Goal: Information Seeking & Learning: Learn about a topic

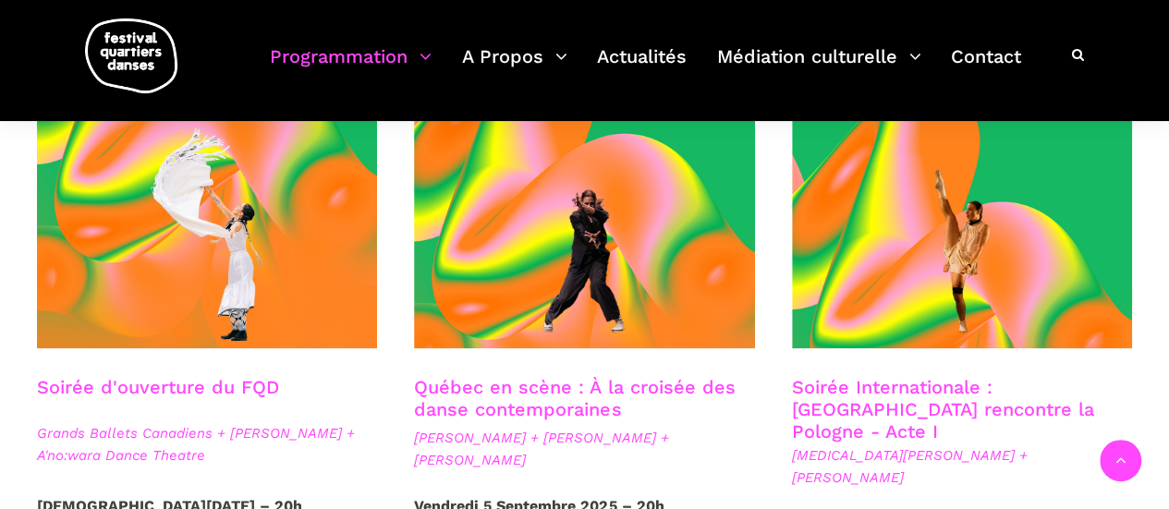
click at [248, 385] on link "Soirée d'ouverture du FQD" at bounding box center [158, 387] width 242 height 22
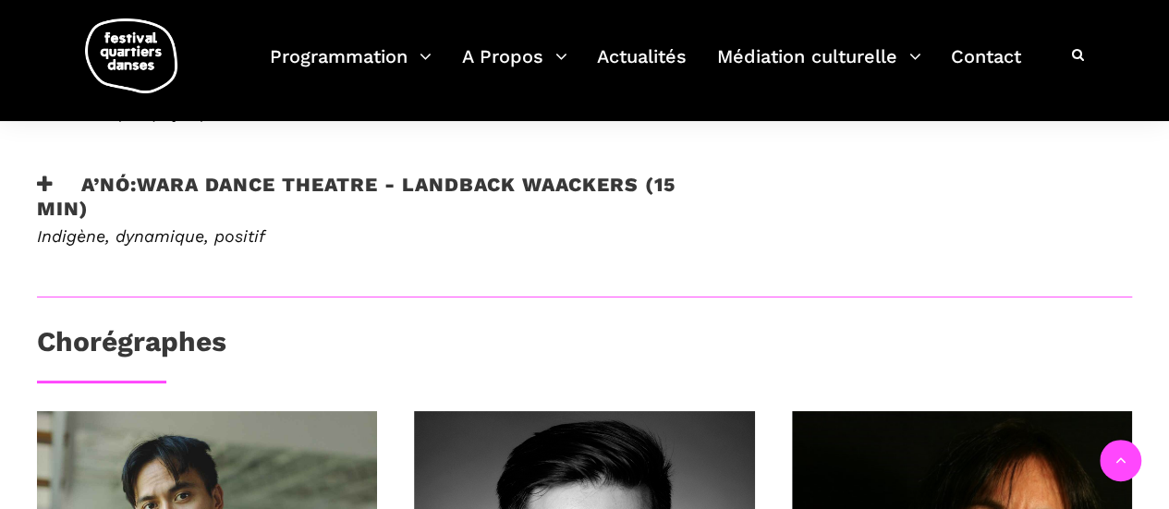
click at [55, 176] on h3 "A’nó:wara Dance Theatre - Landback Waackers (15 min)" at bounding box center [384, 196] width 695 height 46
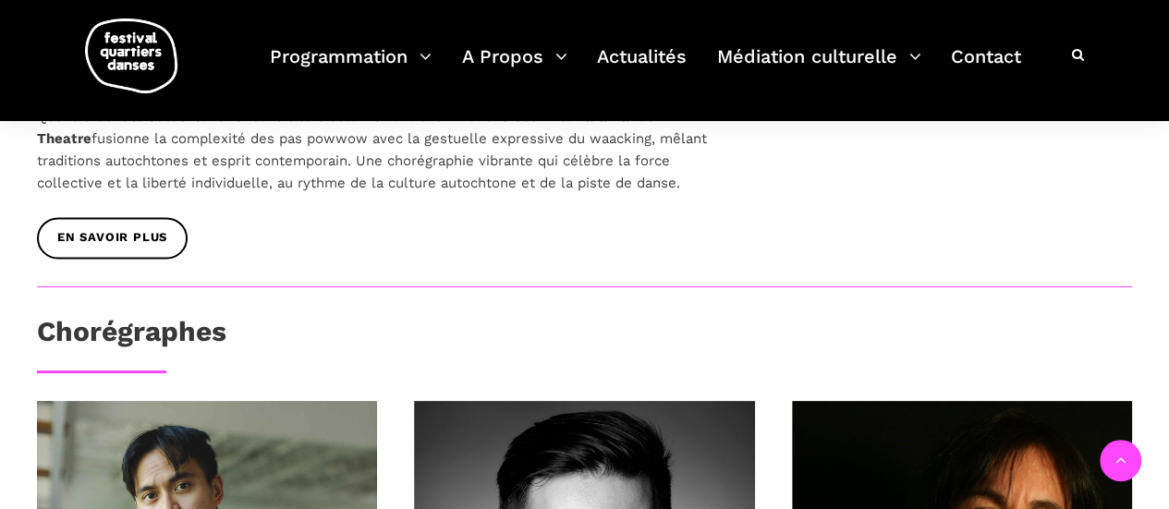
scroll to position [1201, 0]
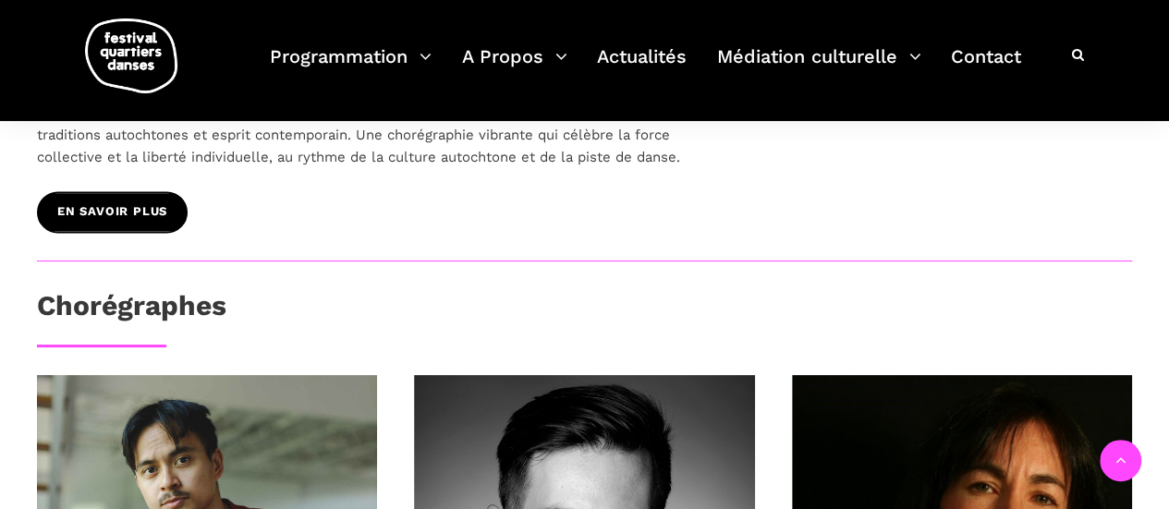
click at [144, 207] on span "EN SAVOIR PLUS" at bounding box center [112, 211] width 110 height 19
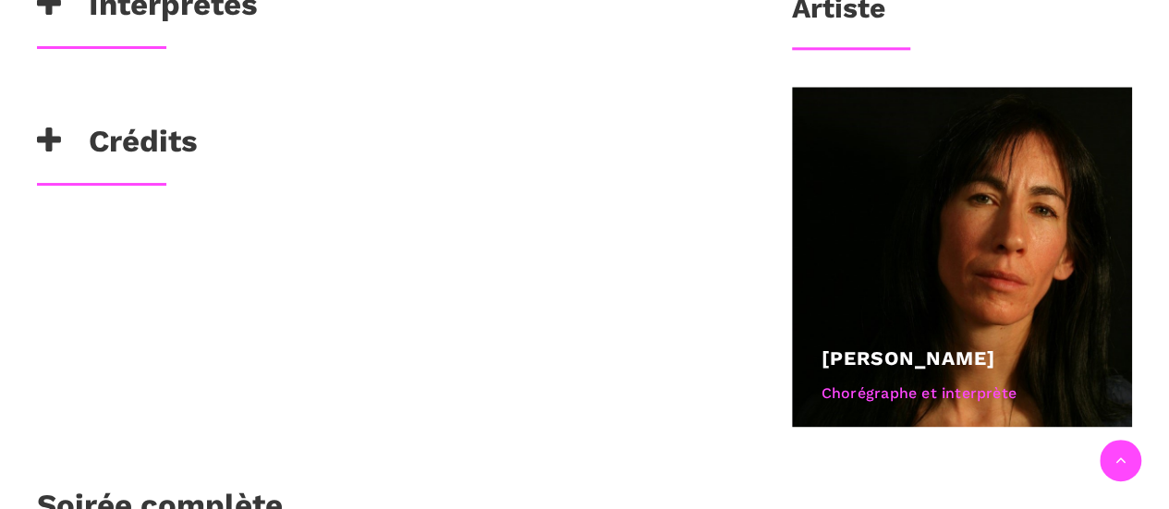
scroll to position [1109, 0]
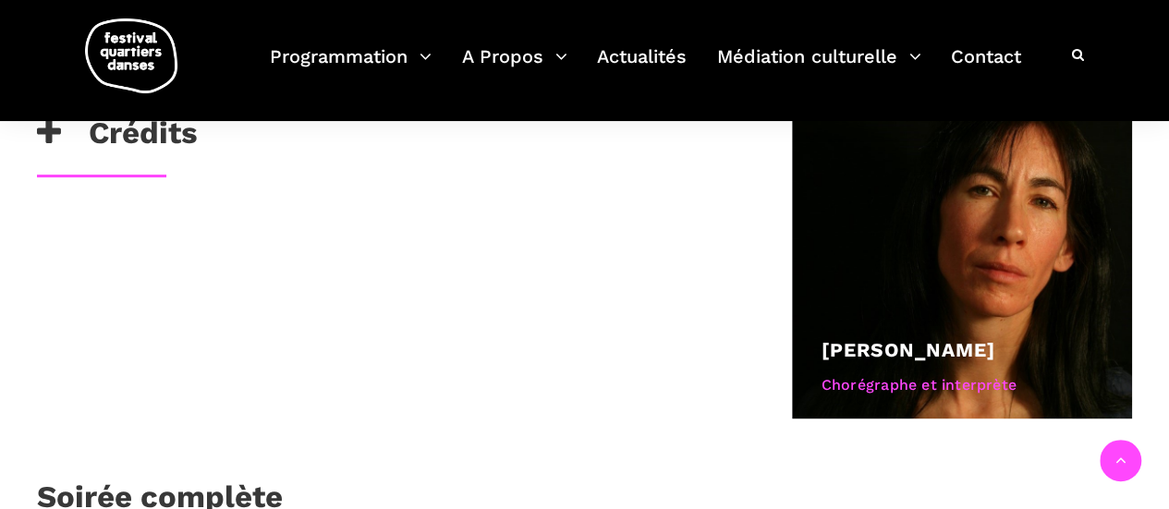
click at [141, 135] on h3 "Crédits" at bounding box center [117, 138] width 161 height 46
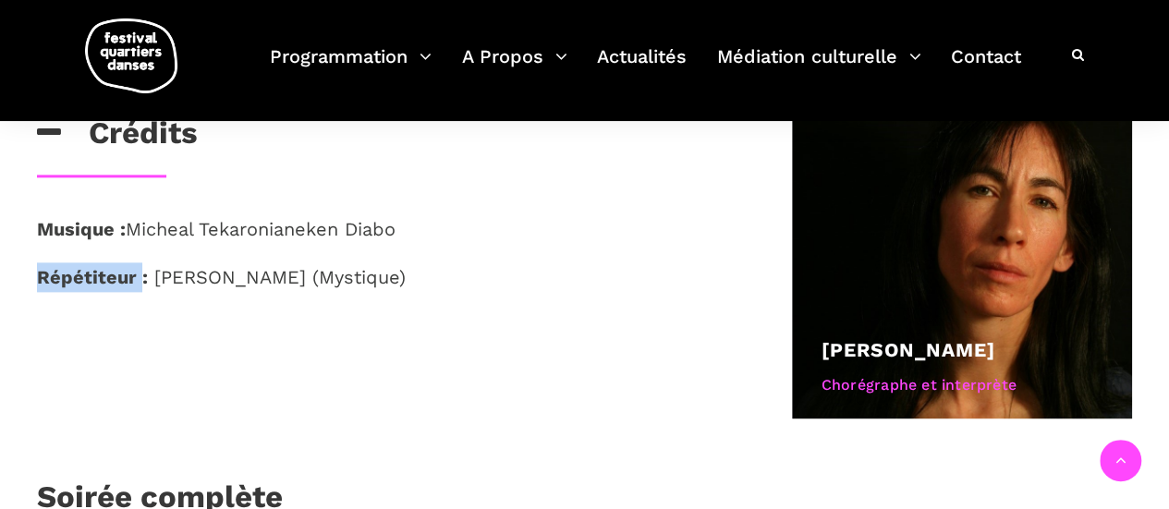
drag, startPoint x: 137, startPoint y: 273, endPoint x: 39, endPoint y: 272, distance: 98.0
click at [39, 272] on strong "Répétiteur :" at bounding box center [92, 277] width 111 height 22
copy strong "Répétiteur"
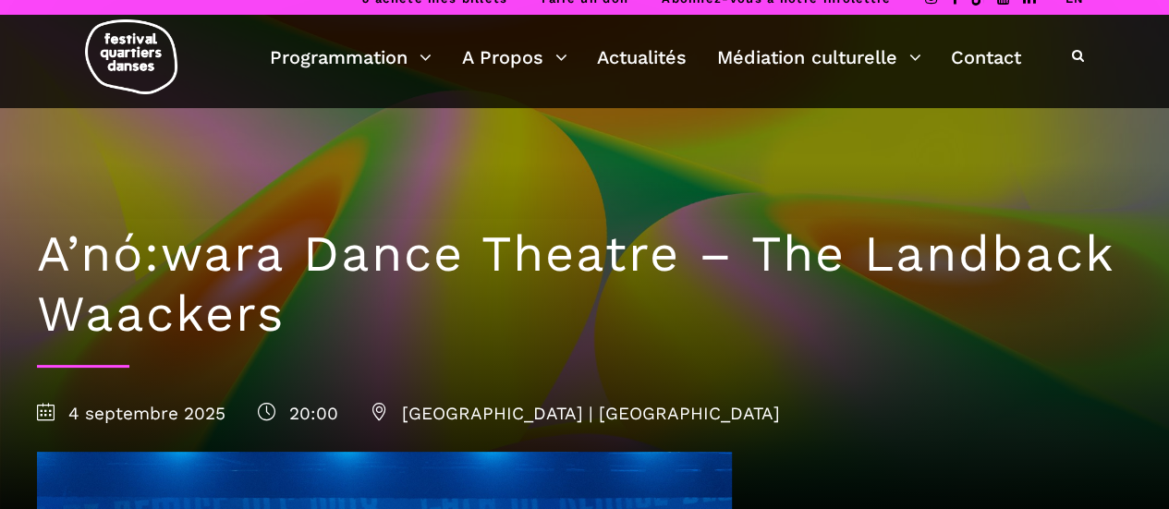
scroll to position [0, 0]
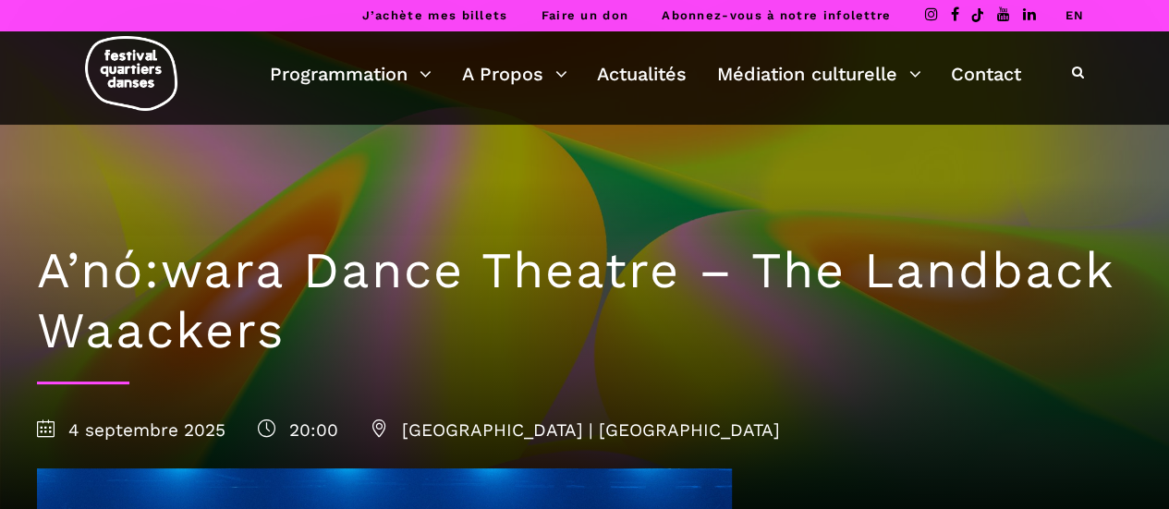
click at [1076, 13] on link "EN" at bounding box center [1074, 15] width 19 height 14
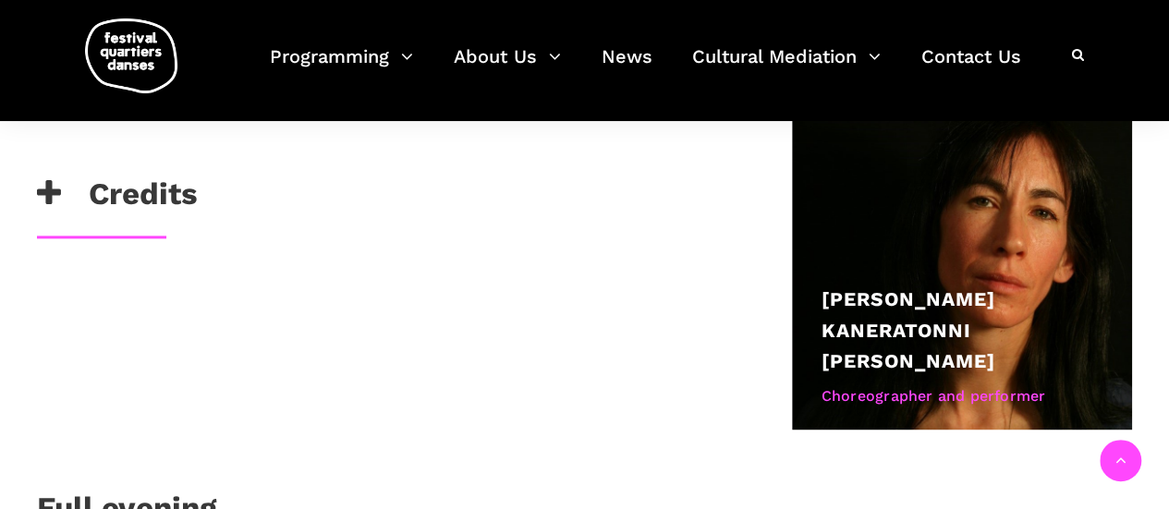
scroll to position [1112, 0]
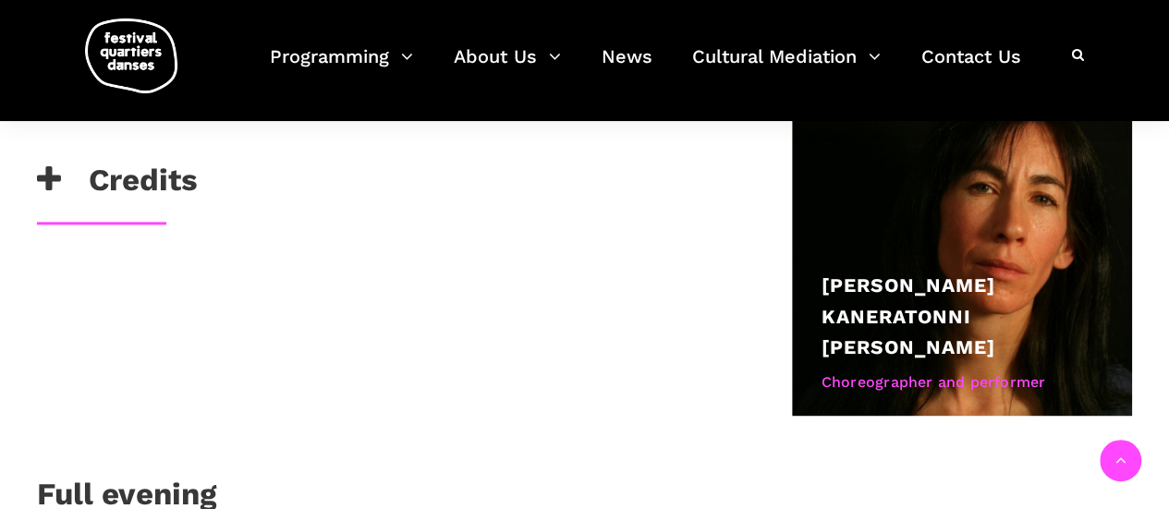
drag, startPoint x: 1176, startPoint y: 32, endPoint x: 1182, endPoint y: 239, distance: 207.1
click at [1168, 239] on html "Buy my tickets Make a donation Subscribe to our newsletter FR A’nó:wara Dance T…" at bounding box center [584, 186] width 1169 height 2597
click at [49, 169] on icon at bounding box center [49, 179] width 24 height 30
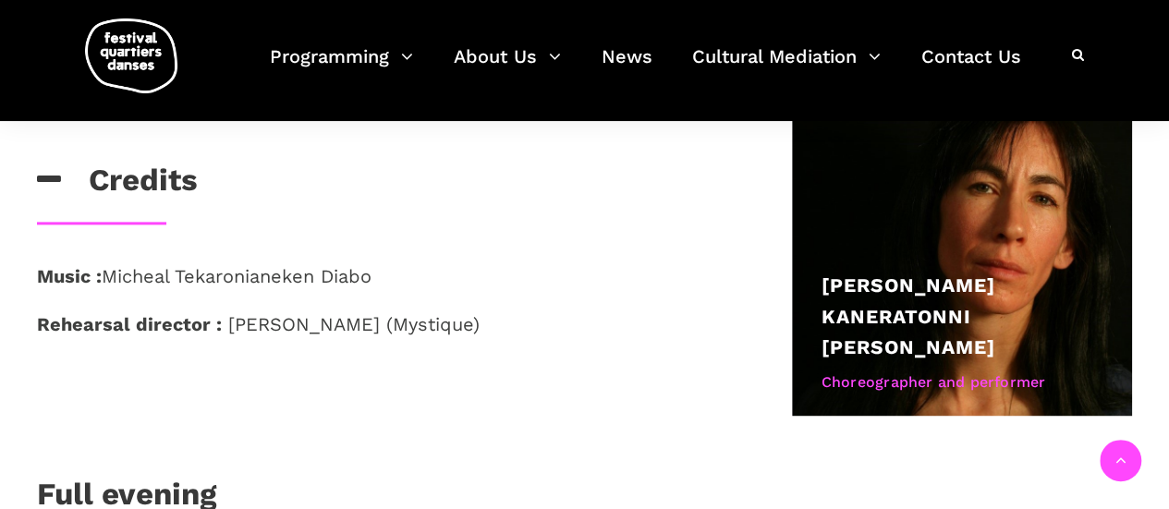
drag, startPoint x: 468, startPoint y: 321, endPoint x: 59, endPoint y: 328, distance: 408.5
click at [31, 321] on div "Music : Micheal Tekaronianeken Diabo Rehearsal director : Krystina Dejean (Myst…" at bounding box center [384, 324] width 732 height 124
copy p "Rehearsal director : Krystina Dejean (Mystique)"
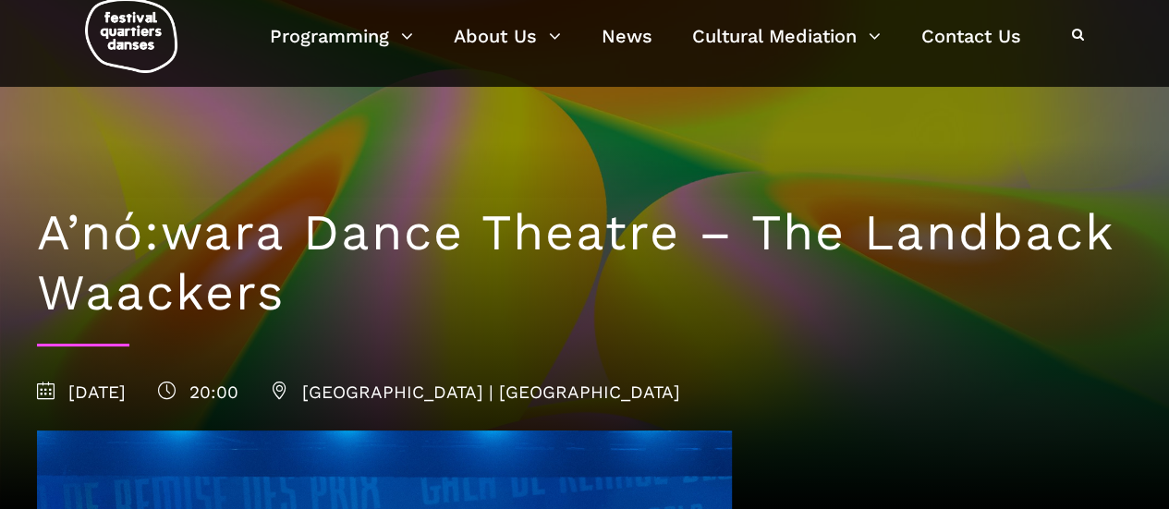
scroll to position [0, 0]
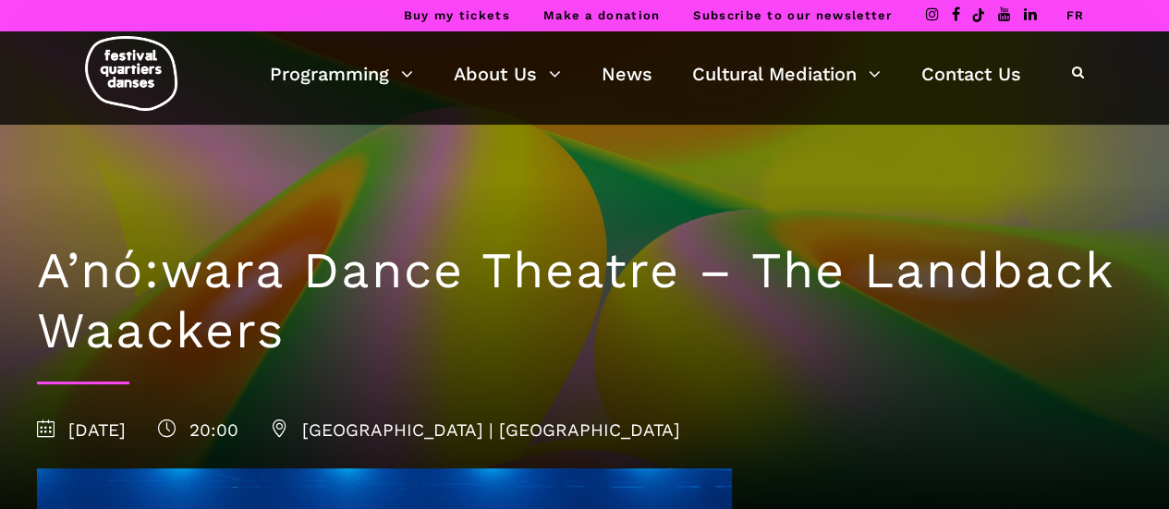
drag, startPoint x: 1073, startPoint y: 17, endPoint x: 1076, endPoint y: 56, distance: 39.8
click at [1073, 16] on link "FR" at bounding box center [1074, 15] width 18 height 14
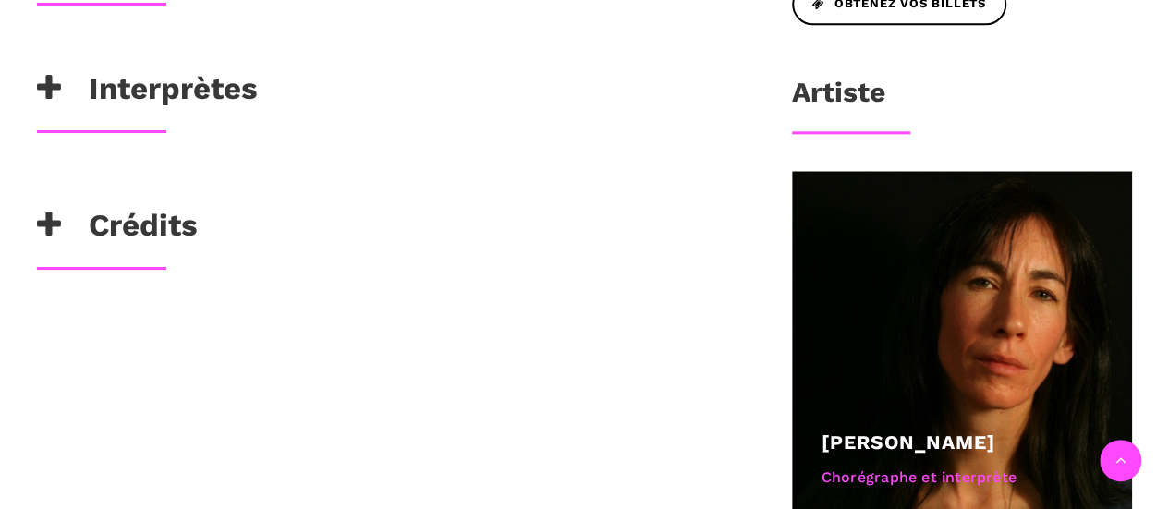
click at [164, 212] on h3 "Crédits" at bounding box center [117, 230] width 161 height 46
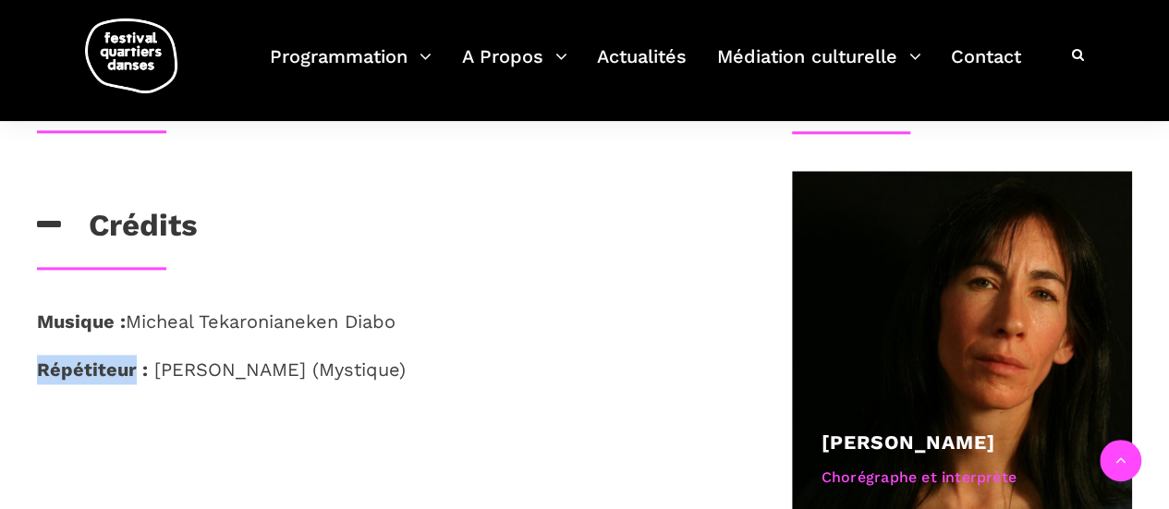
drag, startPoint x: 134, startPoint y: 369, endPoint x: 38, endPoint y: 376, distance: 96.4
click at [38, 376] on strong "Répétiteur :" at bounding box center [92, 370] width 111 height 22
copy strong "Répétiteur"
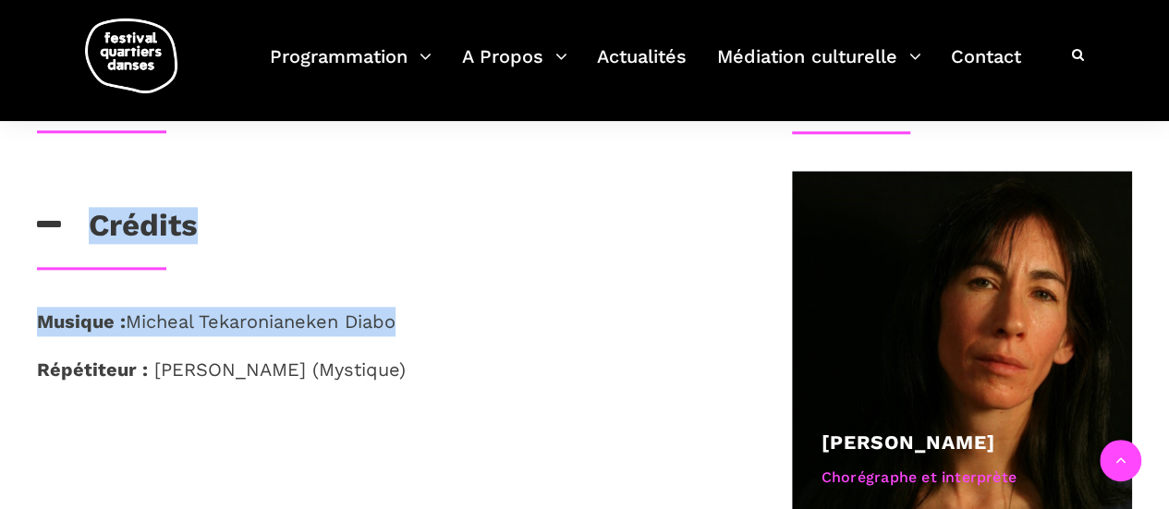
drag, startPoint x: 368, startPoint y: 308, endPoint x: 191, endPoint y: 40, distance: 320.9
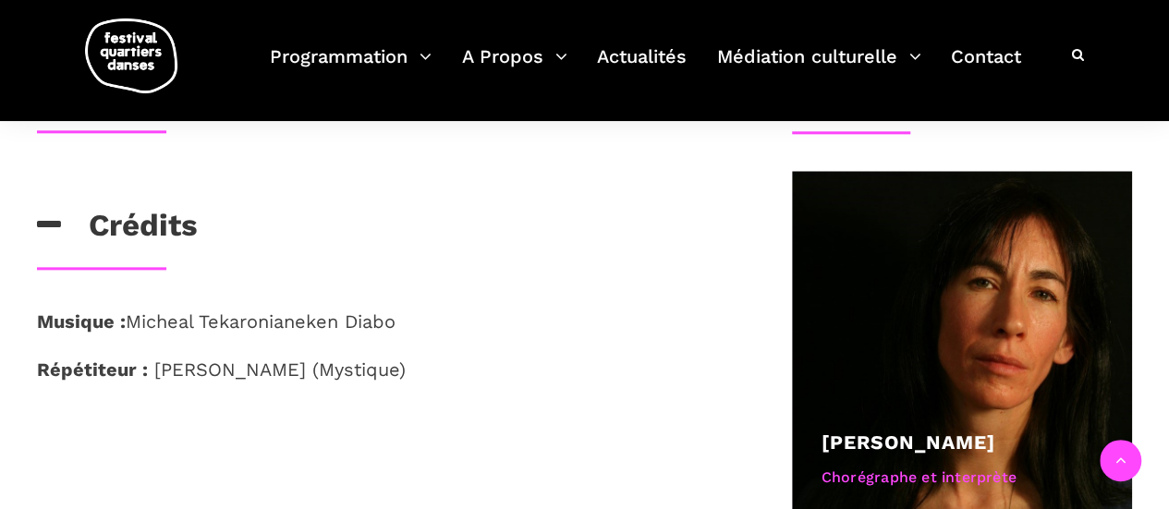
click at [149, 406] on div "Musique : [PERSON_NAME] Diabo Répétiteur : [PERSON_NAME] (Mystique)" at bounding box center [384, 369] width 732 height 124
drag, startPoint x: 135, startPoint y: 369, endPoint x: 27, endPoint y: 379, distance: 108.6
click at [27, 379] on div "Musique : [PERSON_NAME] Diabo Répétiteur : [PERSON_NAME] (Mystique)" at bounding box center [384, 369] width 732 height 124
copy strong "Répétiteur"
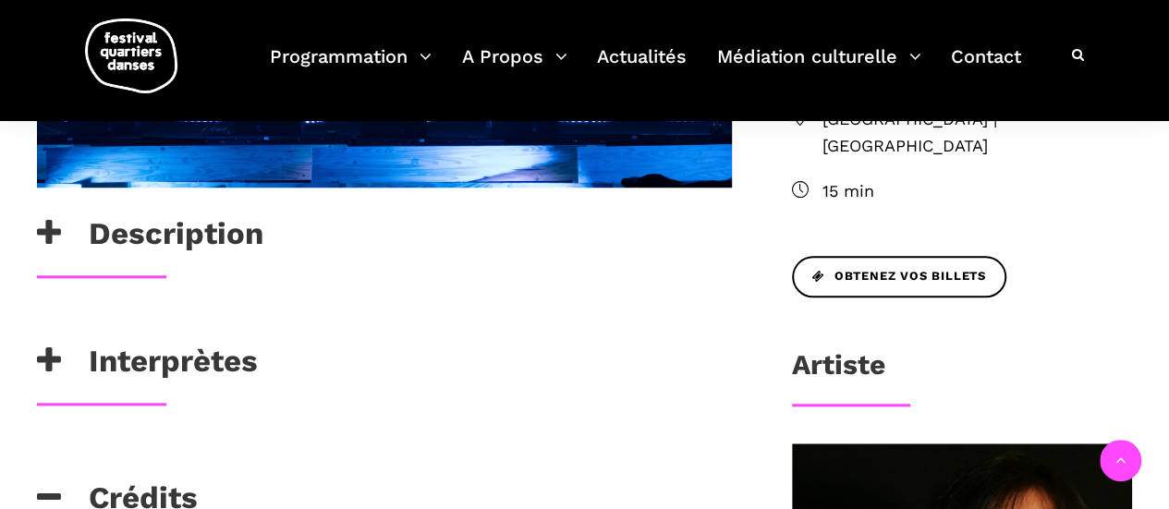
scroll to position [739, 0]
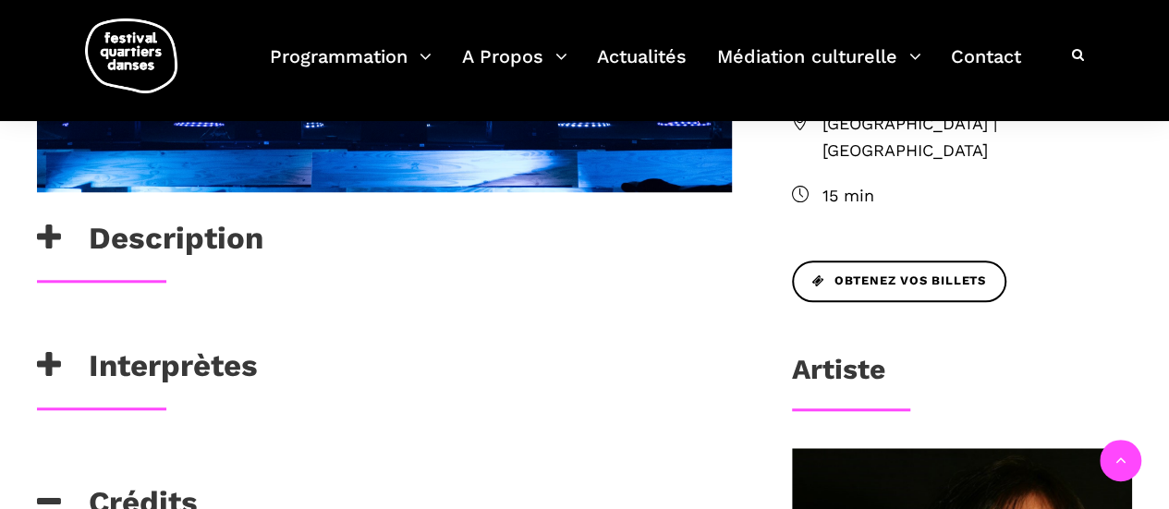
click at [200, 249] on h3 "Description" at bounding box center [150, 243] width 226 height 46
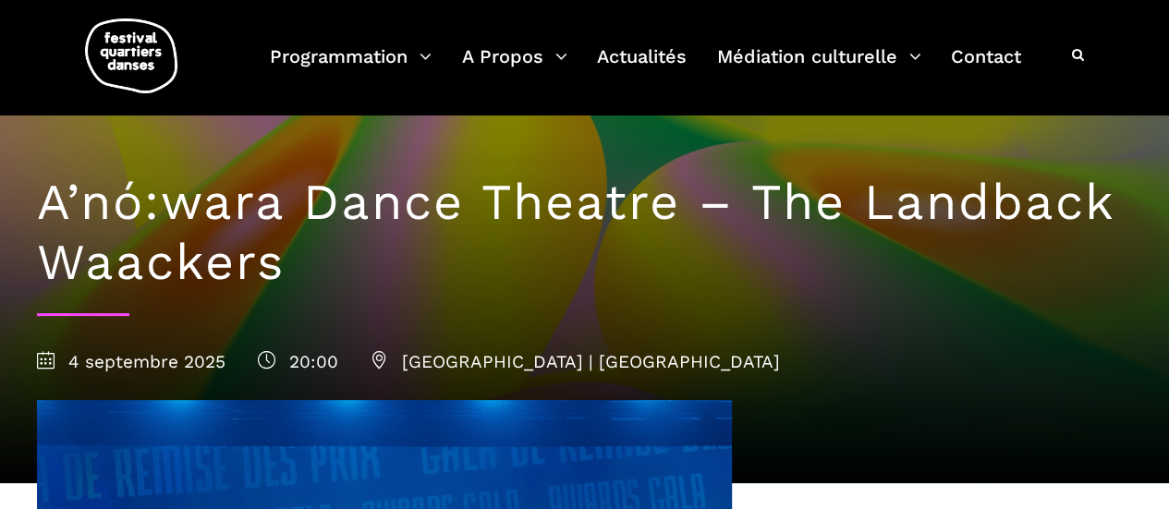
scroll to position [0, 0]
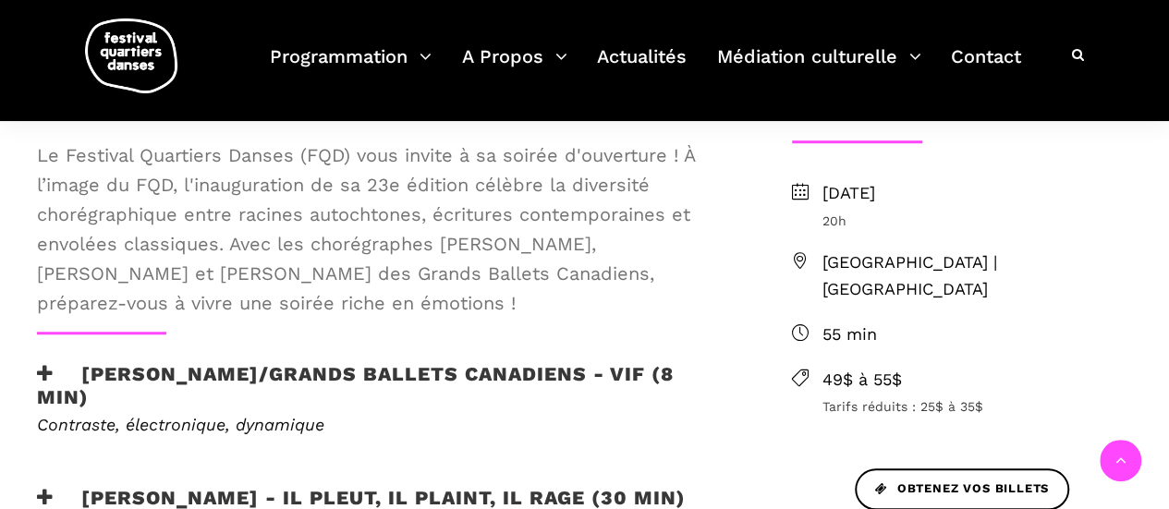
scroll to position [370, 0]
